Goal: Navigation & Orientation: Find specific page/section

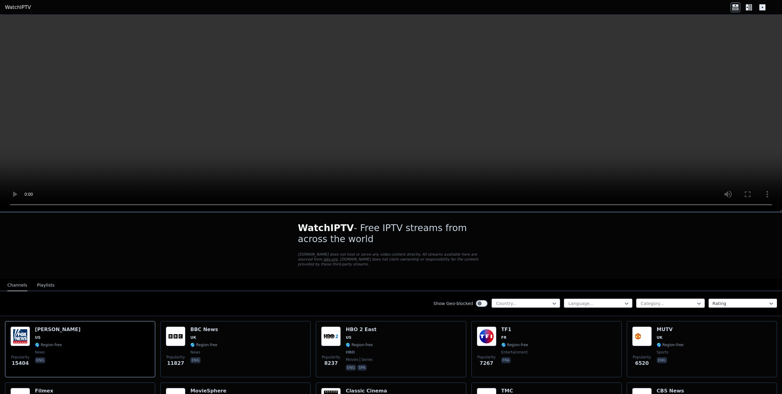
click at [678, 300] on div at bounding box center [668, 303] width 56 height 6
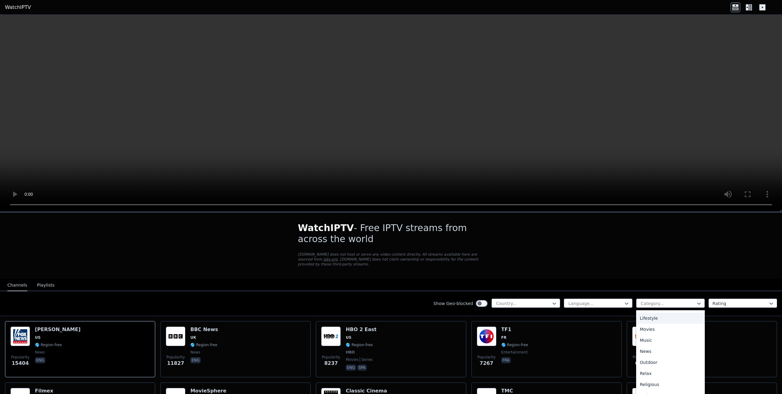
scroll to position [214, 0]
click at [648, 362] on div "Sports" at bounding box center [670, 367] width 69 height 11
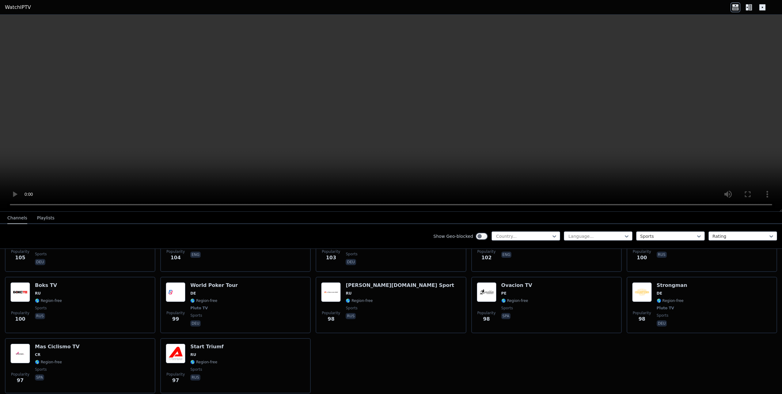
scroll to position [1338, 0]
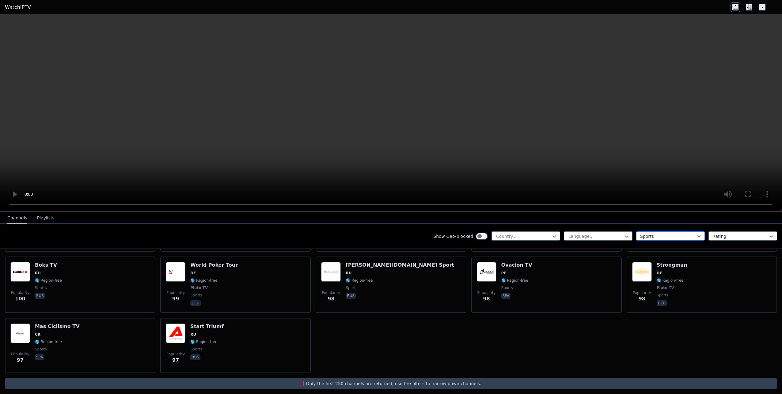
click at [647, 235] on div at bounding box center [668, 236] width 56 height 6
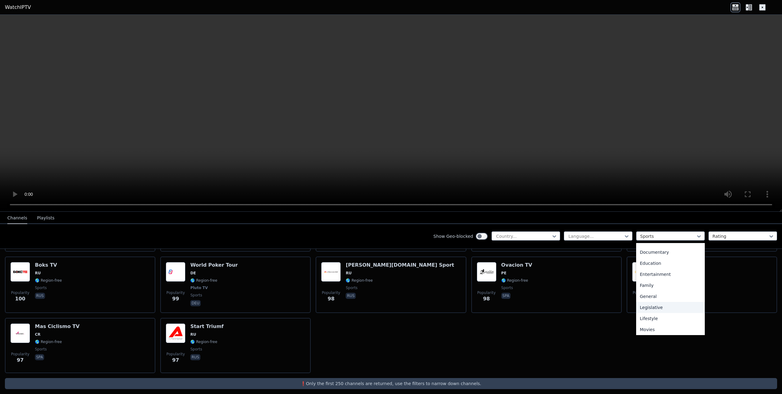
scroll to position [0, 0]
click at [653, 249] on div "All categories" at bounding box center [670, 249] width 69 height 11
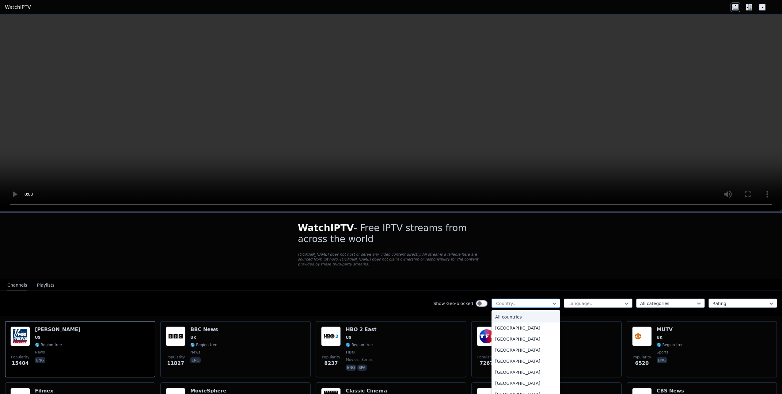
click at [537, 300] on div at bounding box center [524, 303] width 56 height 6
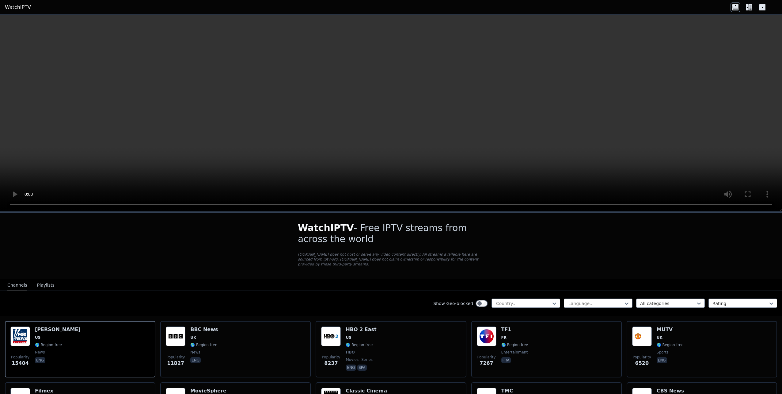
click at [430, 291] on div "Show Geo-blocked Country... Language... All categories Rating" at bounding box center [391, 303] width 782 height 25
